Goal: Task Accomplishment & Management: Manage account settings

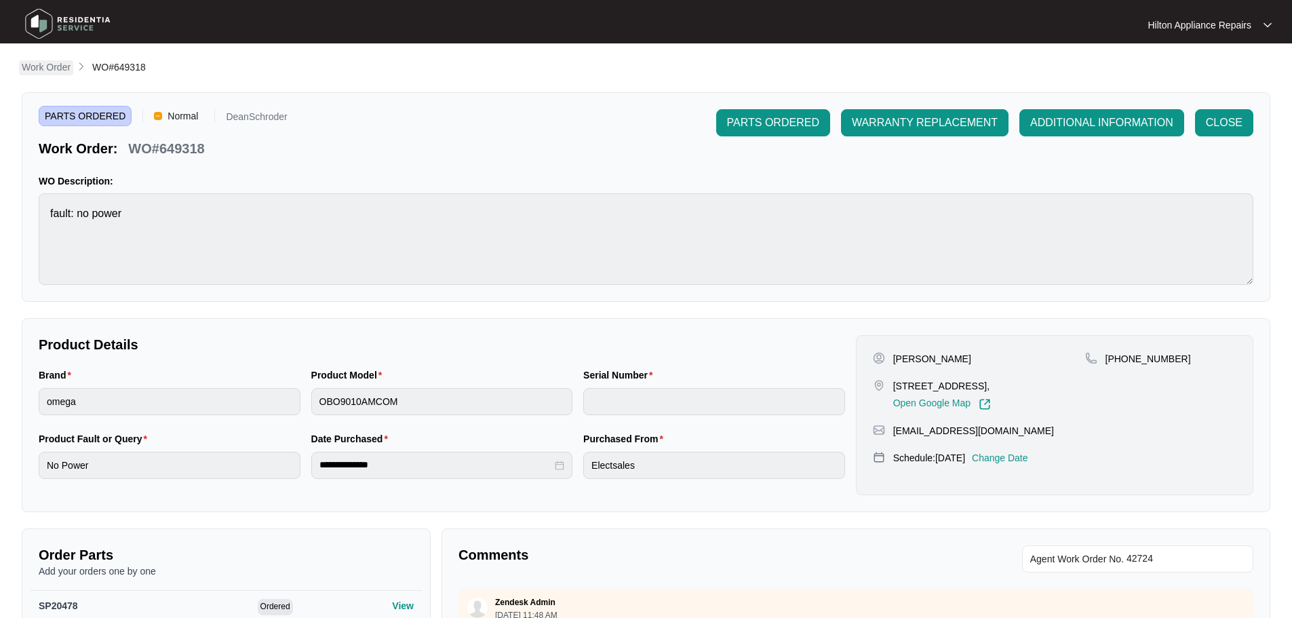
click at [37, 62] on p "Work Order" at bounding box center [46, 67] width 49 height 14
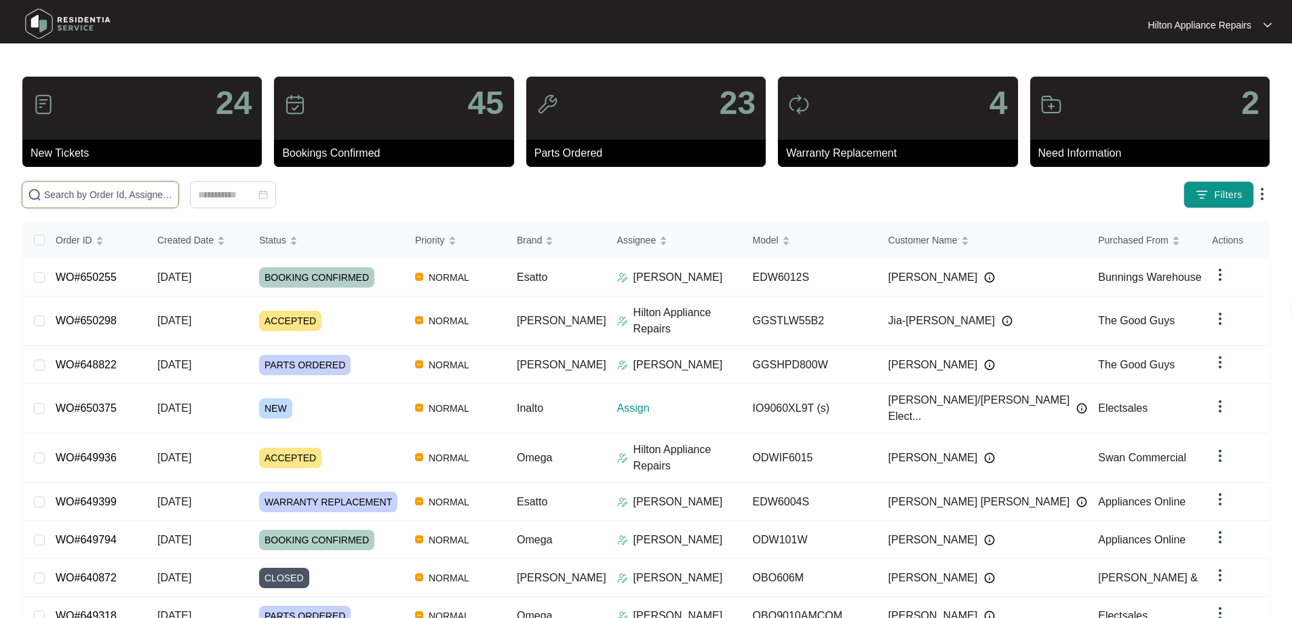
click at [104, 191] on input "text" at bounding box center [108, 194] width 129 height 15
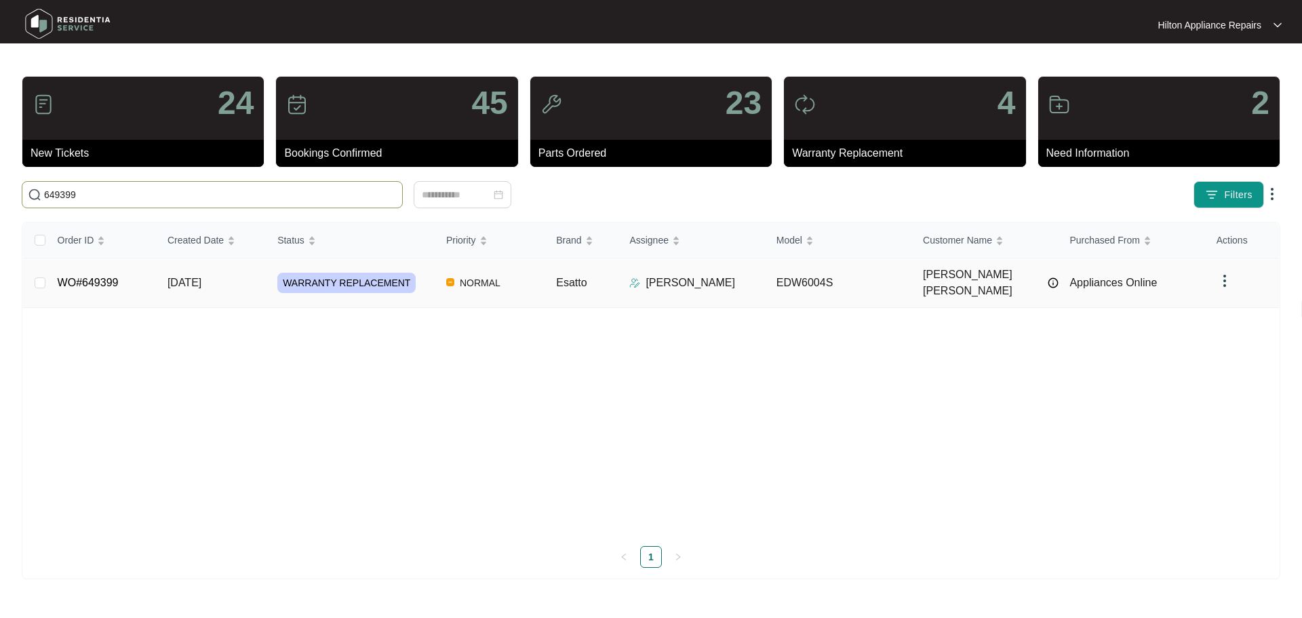
type input "649399"
click at [427, 279] on div "WARRANTY REPLACEMENT" at bounding box center [356, 283] width 158 height 20
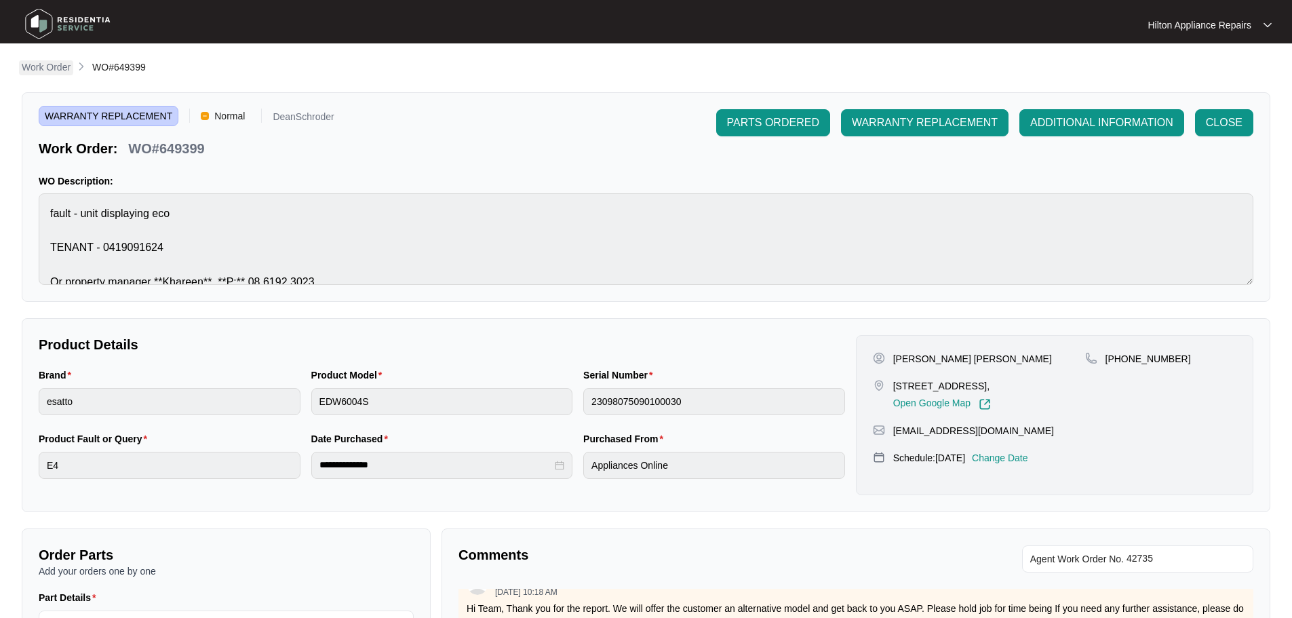
click at [43, 65] on p "Work Order" at bounding box center [46, 67] width 49 height 14
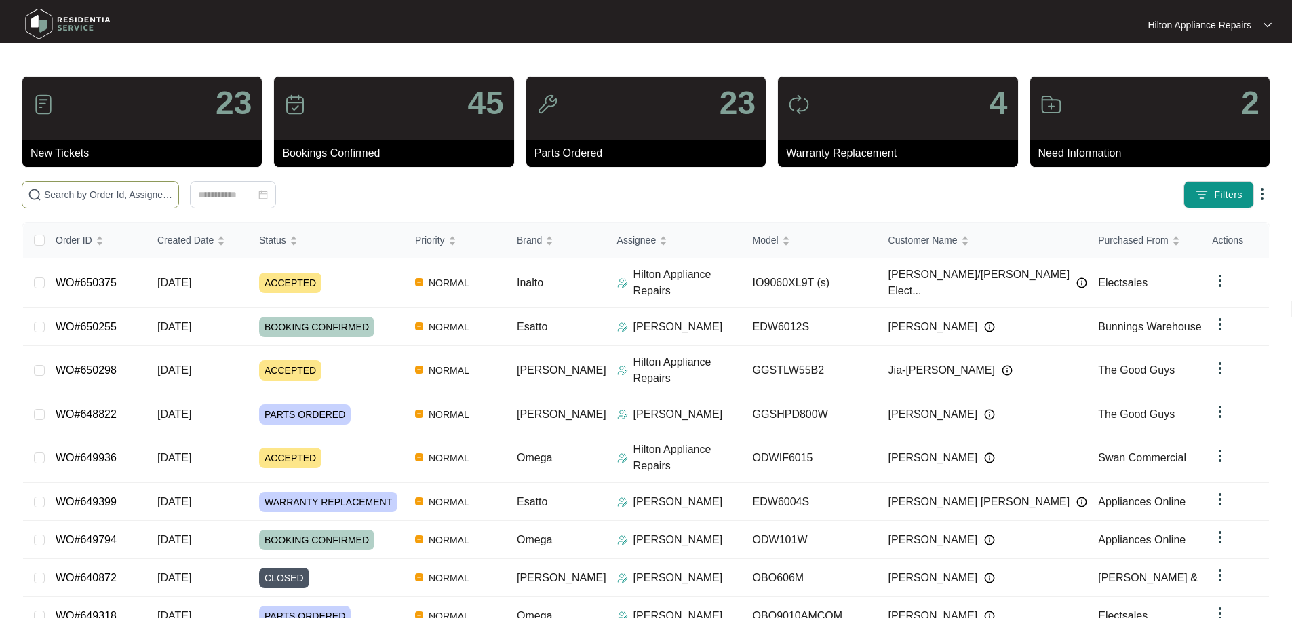
click at [173, 197] on input "text" at bounding box center [108, 194] width 129 height 15
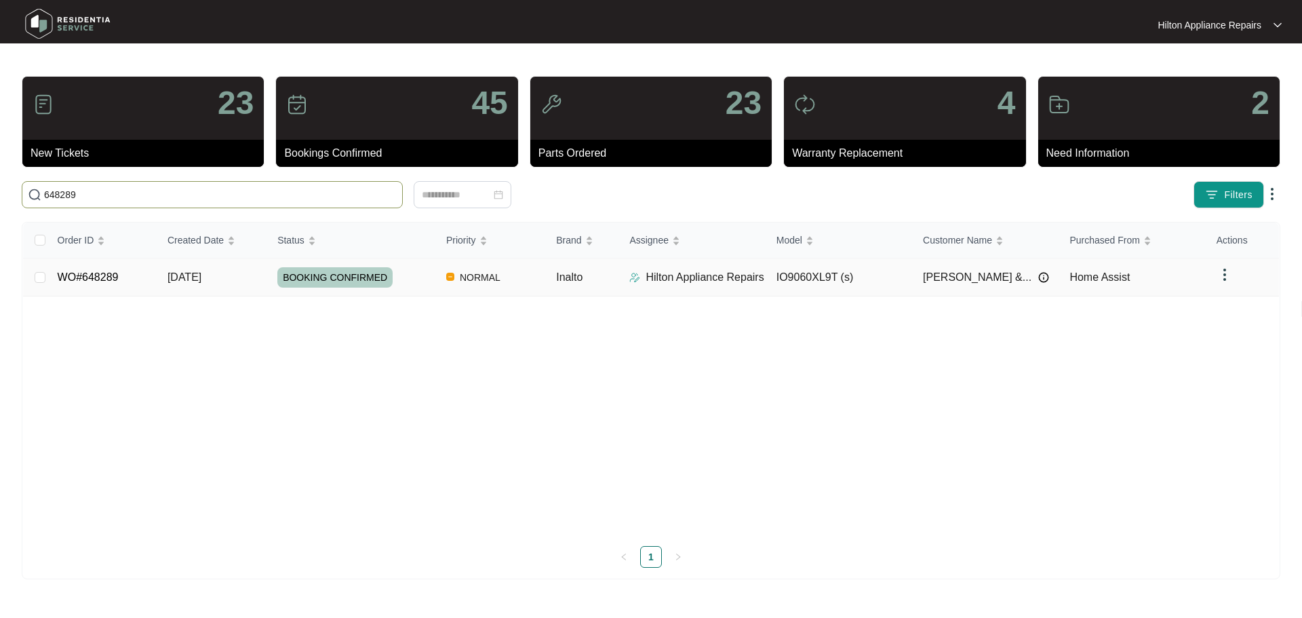
type input "648289"
click at [637, 279] on img at bounding box center [634, 277] width 11 height 11
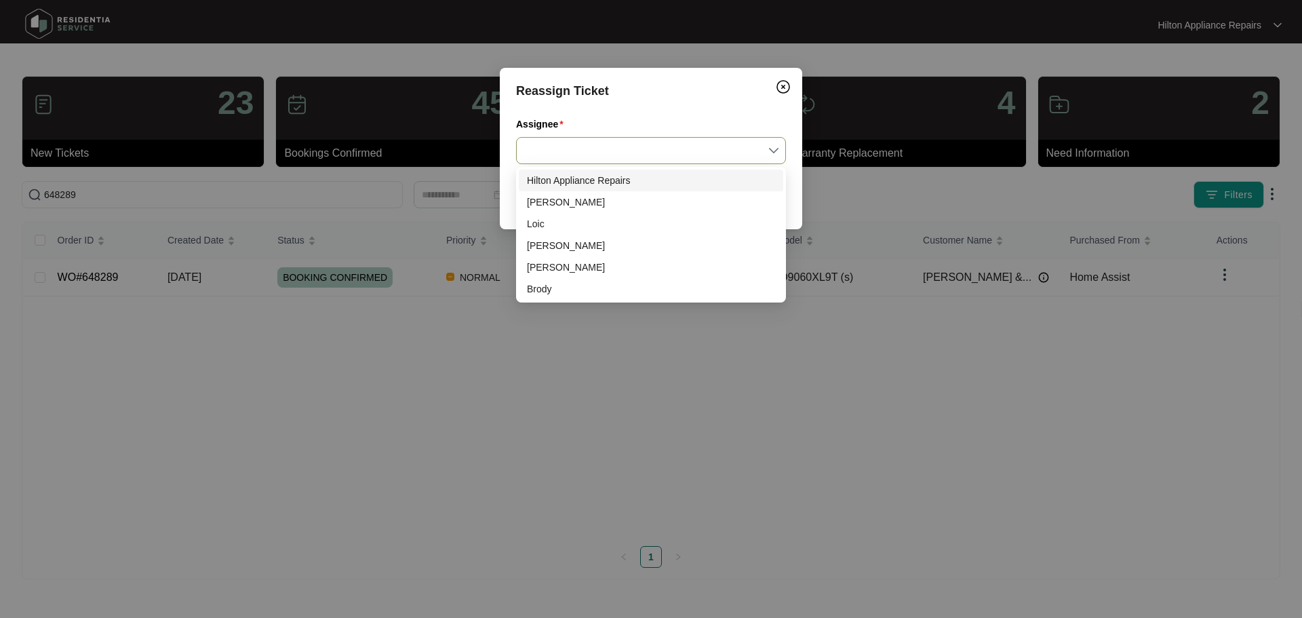
click at [577, 152] on input "Assignee" at bounding box center [651, 151] width 254 height 26
click at [557, 201] on div "[PERSON_NAME]" at bounding box center [651, 202] width 248 height 15
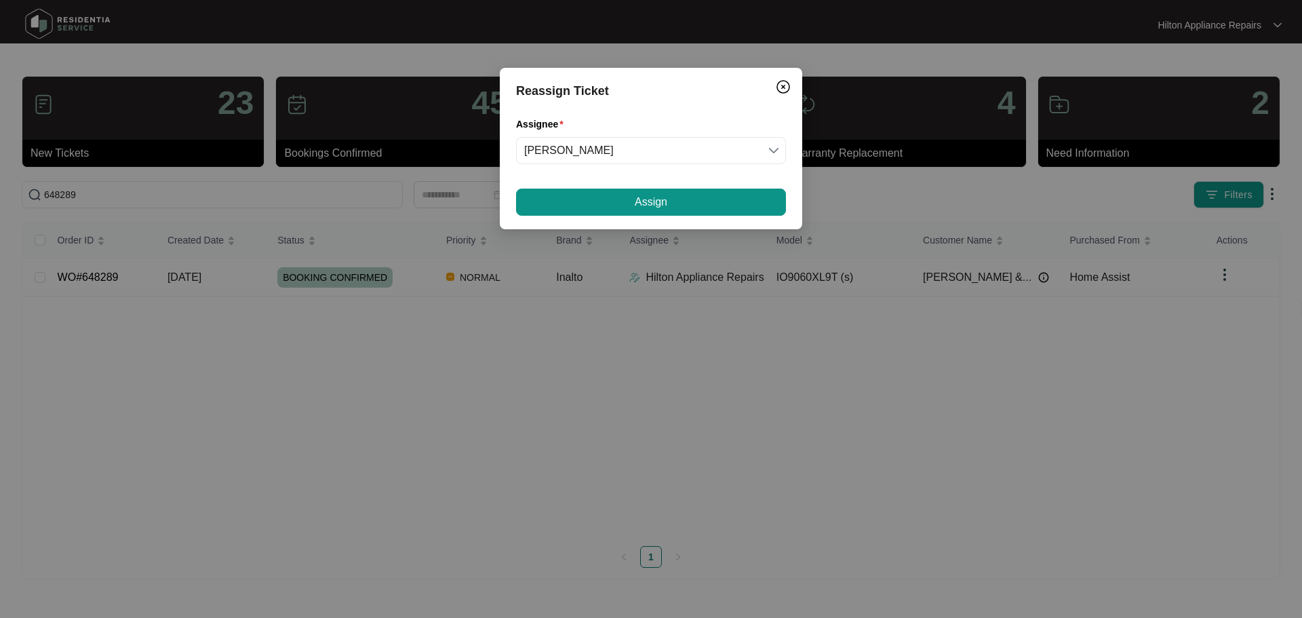
click at [571, 182] on div "Reassign Ticket Assignee [PERSON_NAME] Assign" at bounding box center [651, 148] width 302 height 161
click at [572, 190] on button "Assign" at bounding box center [651, 202] width 270 height 27
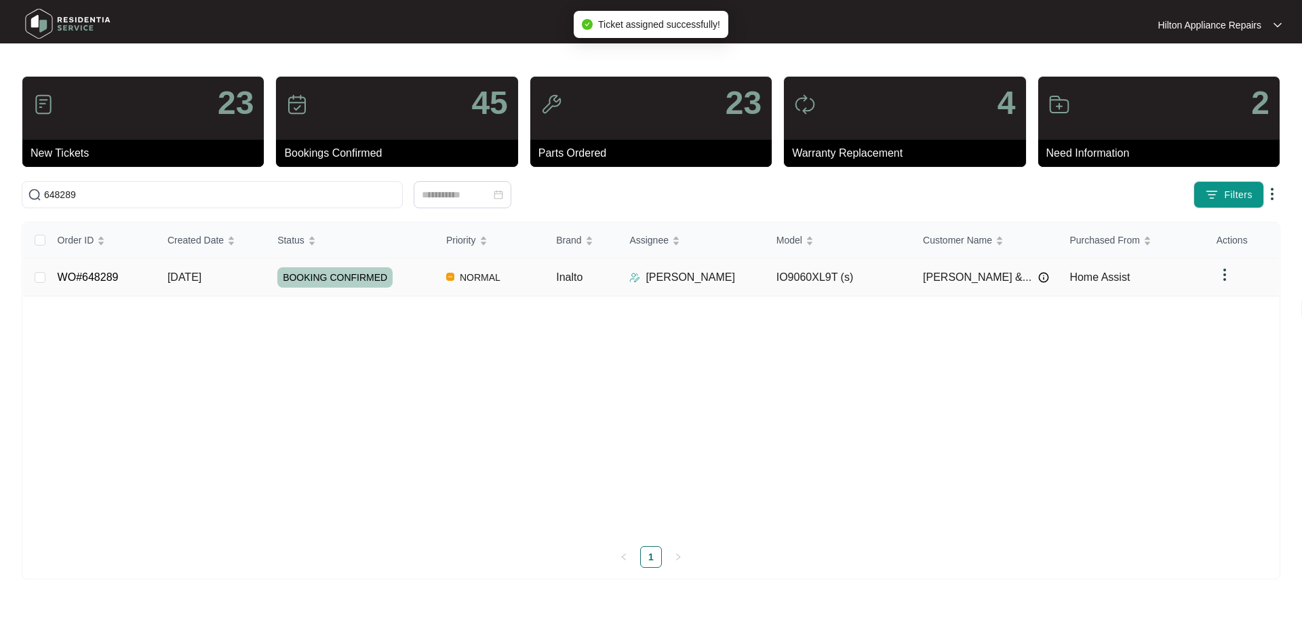
click at [425, 277] on div "BOOKING CONFIRMED" at bounding box center [356, 277] width 158 height 20
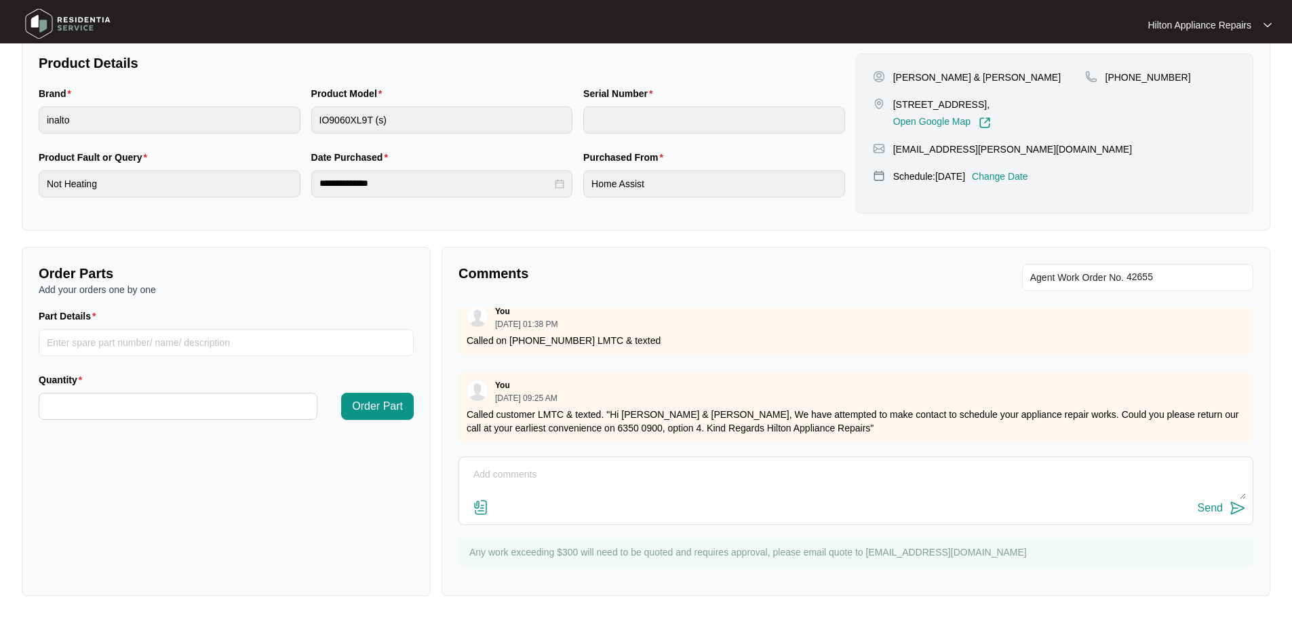
scroll to position [151, 0]
click at [244, 350] on input "Part Details" at bounding box center [226, 342] width 375 height 27
type input "sp12981"
click at [197, 406] on input "Quantity" at bounding box center [177, 406] width 277 height 26
type input "*"
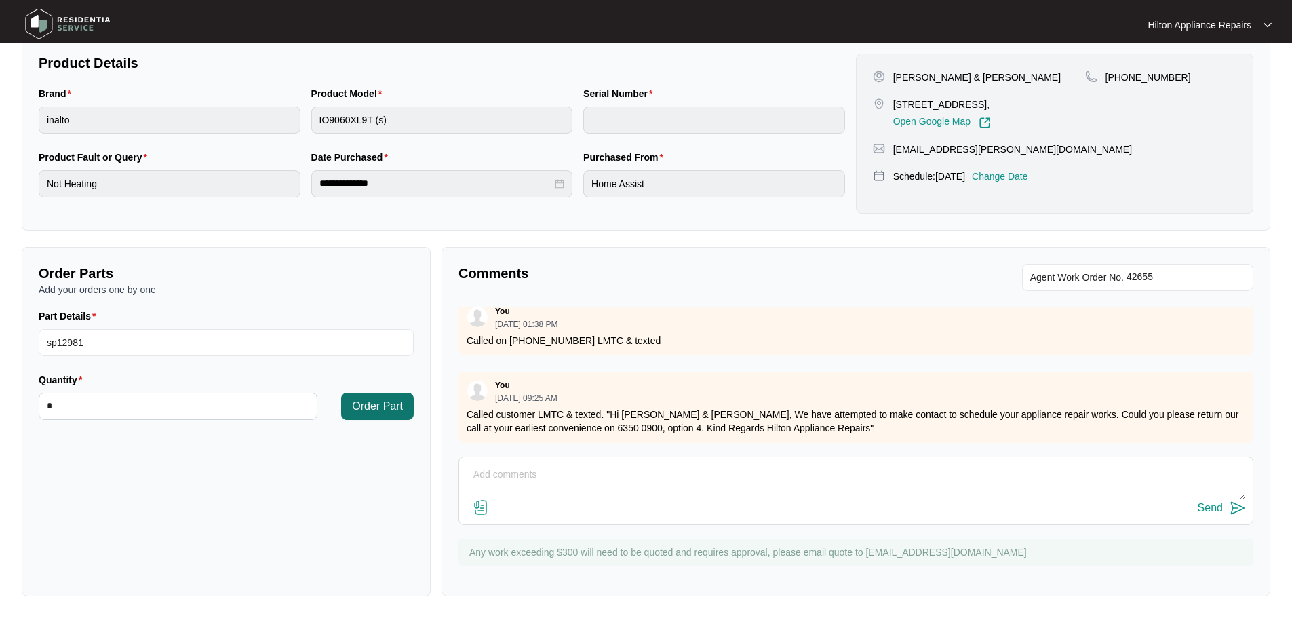
click at [376, 404] on span "Order Part" at bounding box center [377, 406] width 51 height 16
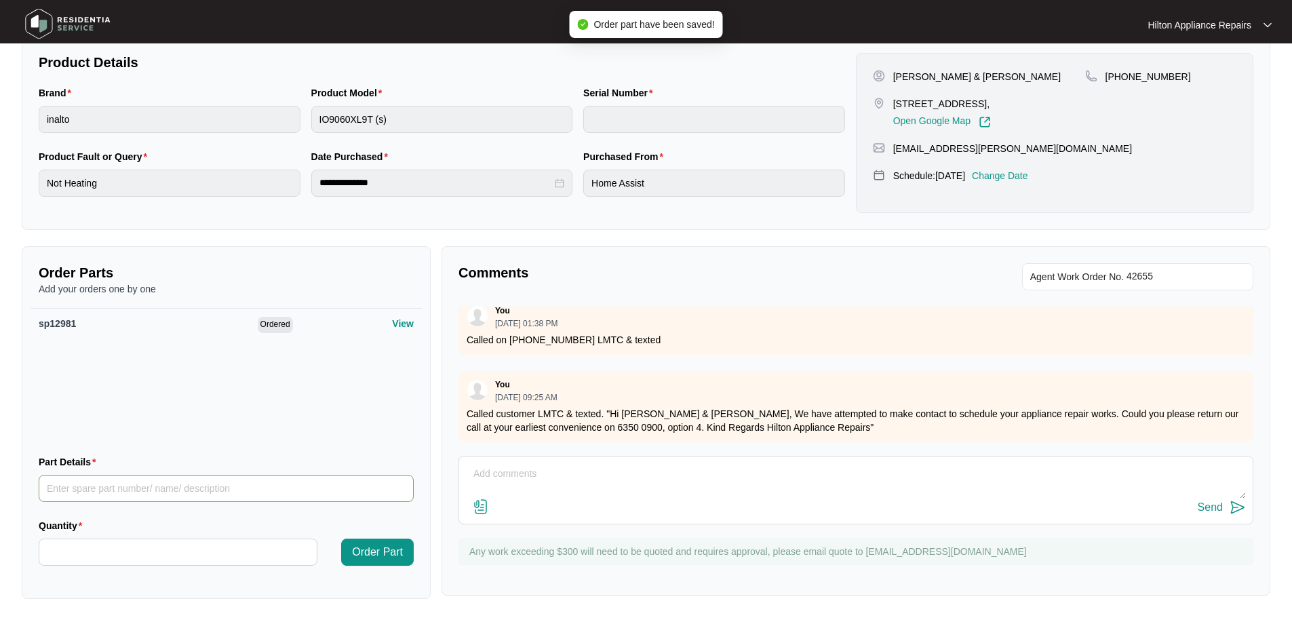
click at [155, 486] on input "Part Details" at bounding box center [226, 488] width 375 height 27
type input "sp12982"
click at [150, 549] on input "Quantity" at bounding box center [177, 552] width 277 height 26
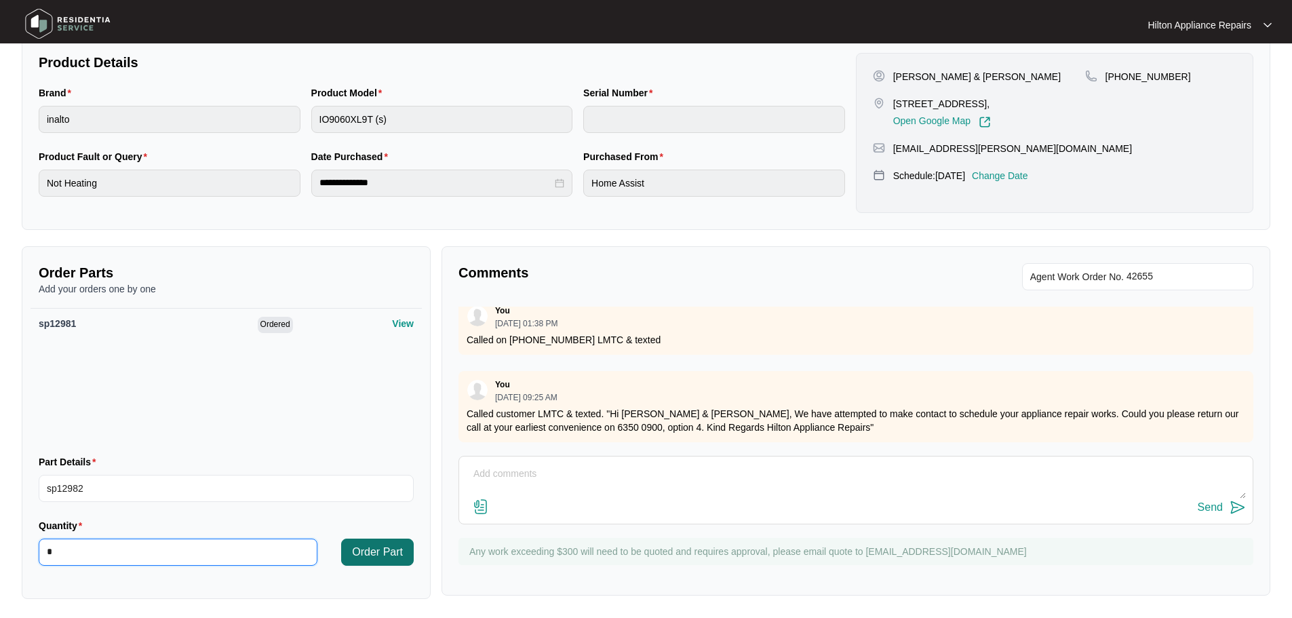
type input "*"
click at [368, 544] on span "Order Part" at bounding box center [377, 552] width 51 height 16
click at [654, 477] on textarea at bounding box center [856, 480] width 780 height 35
paste textarea "Checked found thermostat burnt out and relay on clock burnt out aswell, require…"
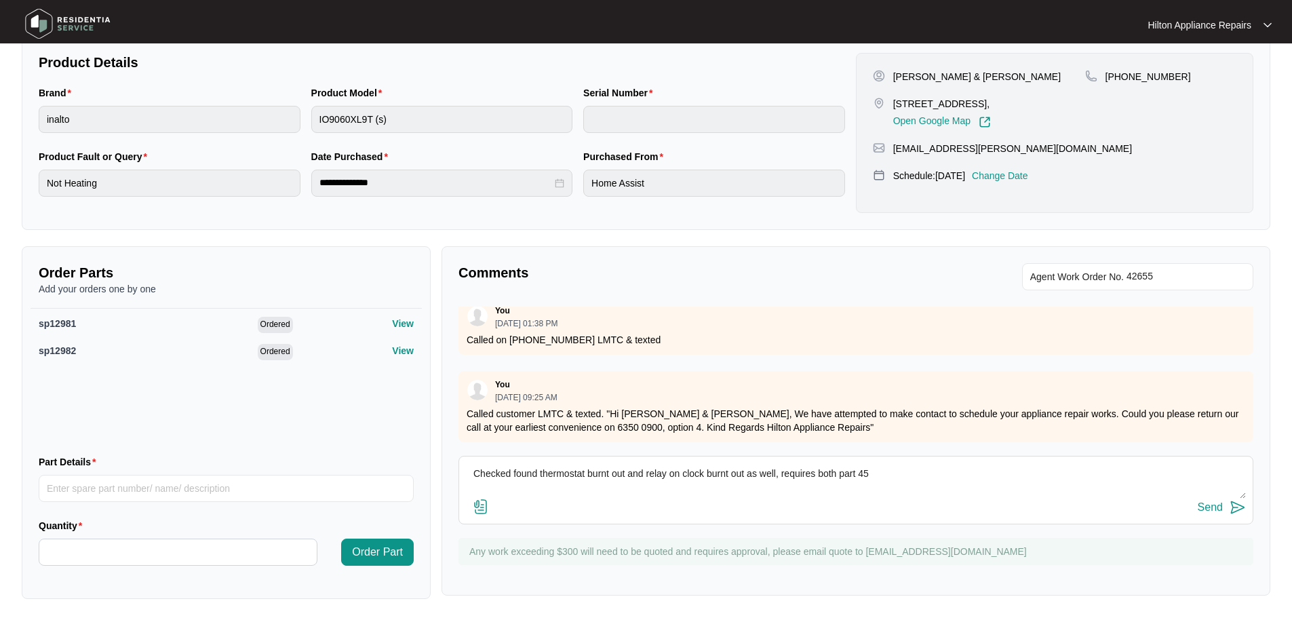
click at [902, 469] on textarea "Checked found thermostat burnt out and relay on clock burnt out as well, requir…" at bounding box center [856, 480] width 780 height 35
click at [918, 476] on textarea "Checked found thermostat burnt out and relay on clock burnt out as well, requir…" at bounding box center [856, 480] width 780 height 35
type textarea "Checked found thermostat burnt out and relay on clock burnt out as well, requir…"
click at [1201, 508] on div "Send" at bounding box center [1210, 507] width 25 height 12
